Goal: Information Seeking & Learning: Understand process/instructions

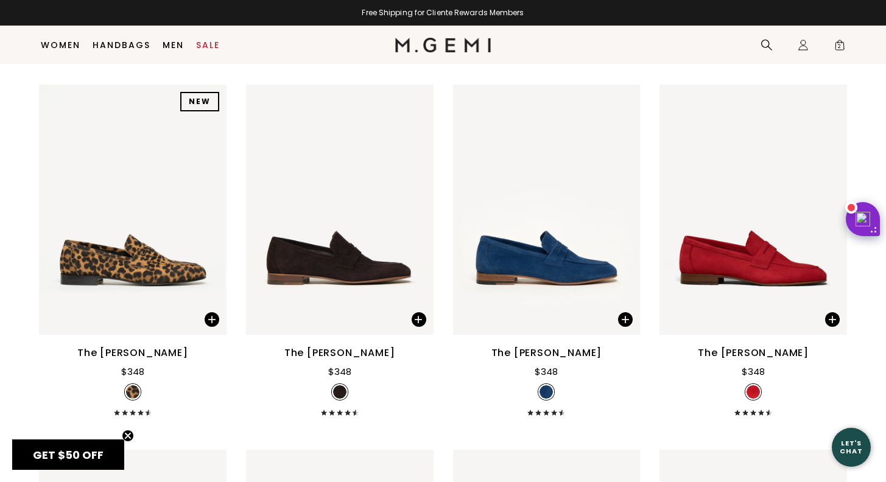
scroll to position [517, 0]
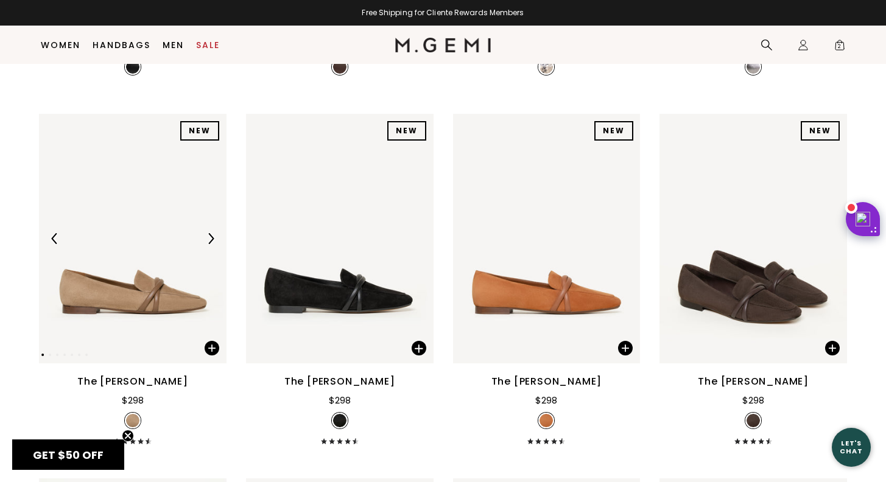
click at [207, 233] on img at bounding box center [210, 238] width 11 height 11
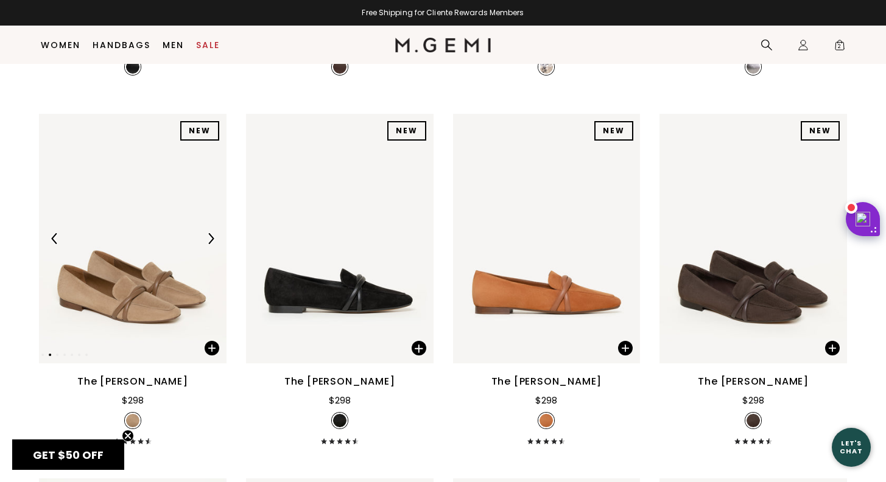
click at [207, 233] on img at bounding box center [210, 238] width 11 height 11
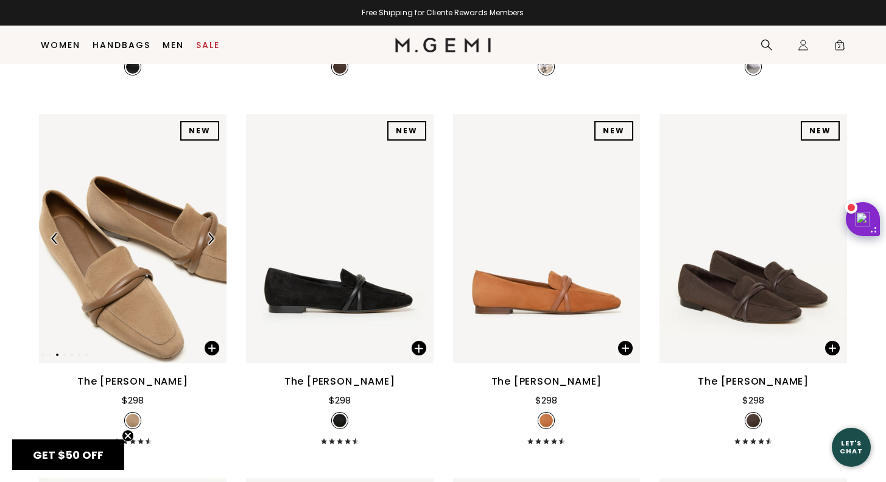
click at [207, 233] on img at bounding box center [210, 238] width 11 height 11
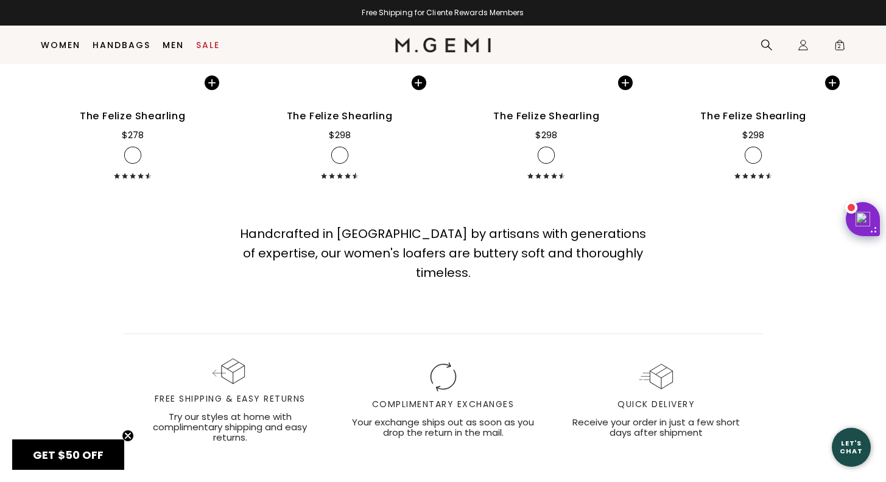
scroll to position [3818, 0]
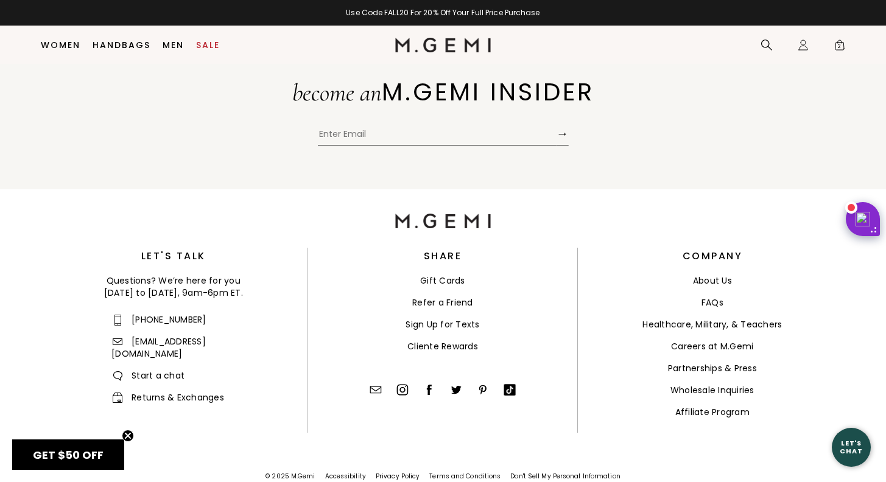
click at [707, 297] on link "FAQs" at bounding box center [713, 303] width 22 height 12
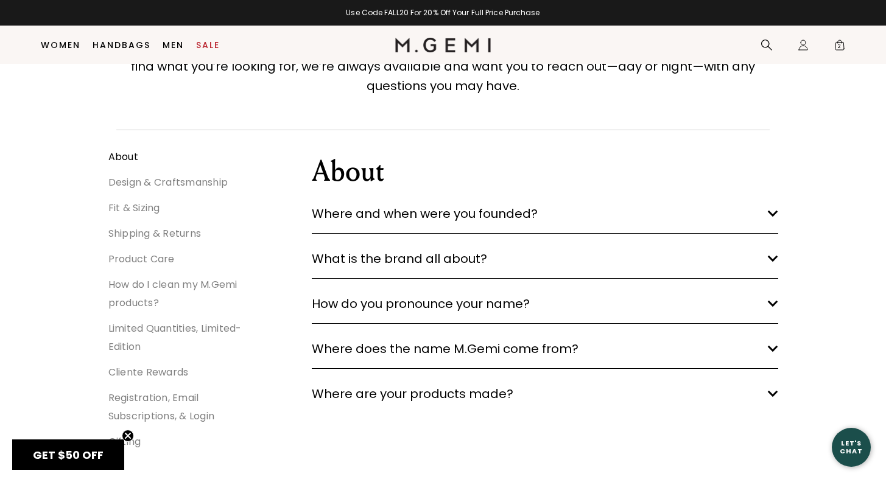
scroll to position [107, 0]
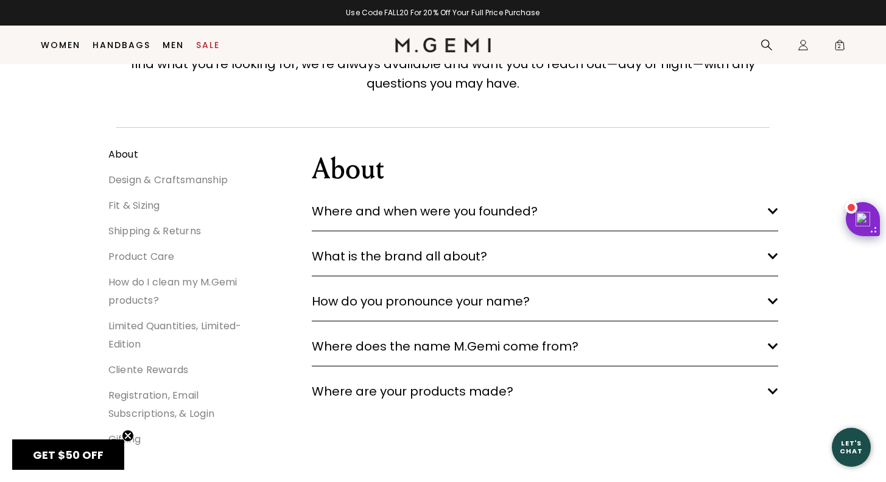
click at [163, 231] on link "Shipping & Returns" at bounding box center [154, 231] width 93 height 14
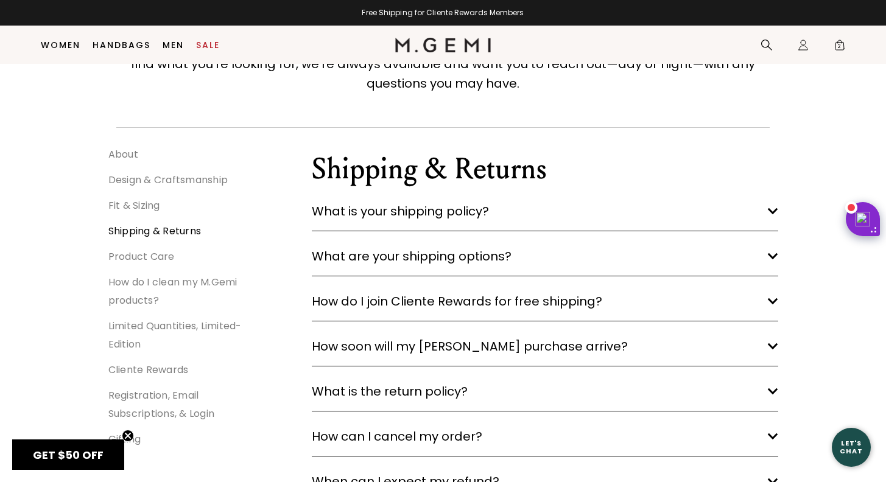
click at [440, 214] on span "What is your shipping policy?" at bounding box center [400, 211] width 177 height 19
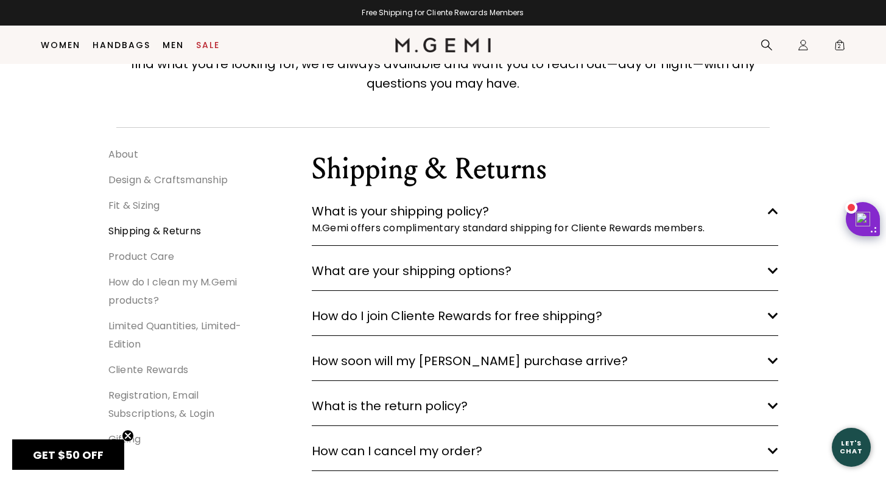
click at [440, 214] on span "What is your shipping policy?" at bounding box center [400, 211] width 177 height 19
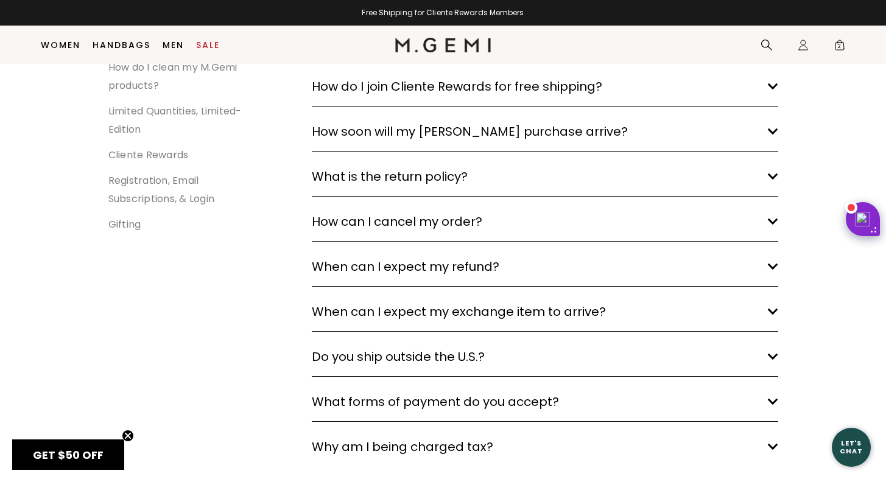
scroll to position [323, 0]
click at [450, 180] on span "What is the return policy?" at bounding box center [390, 175] width 156 height 19
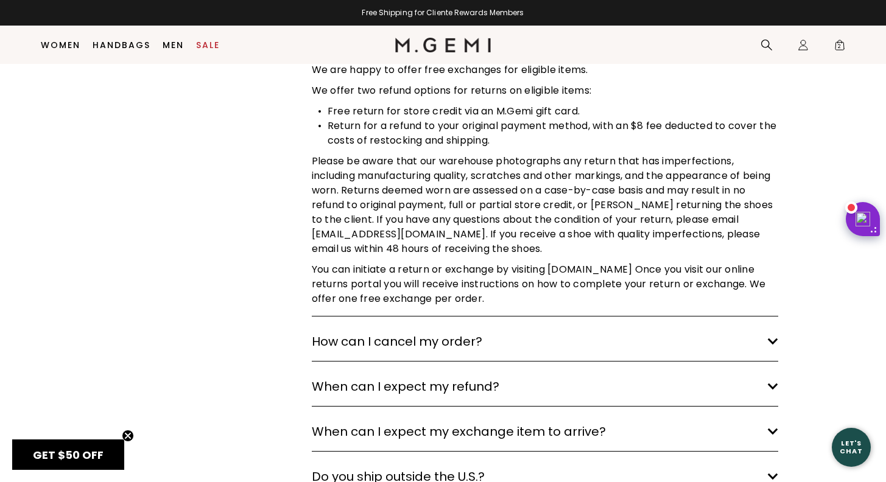
scroll to position [496, 0]
